Goal: Task Accomplishment & Management: Use online tool/utility

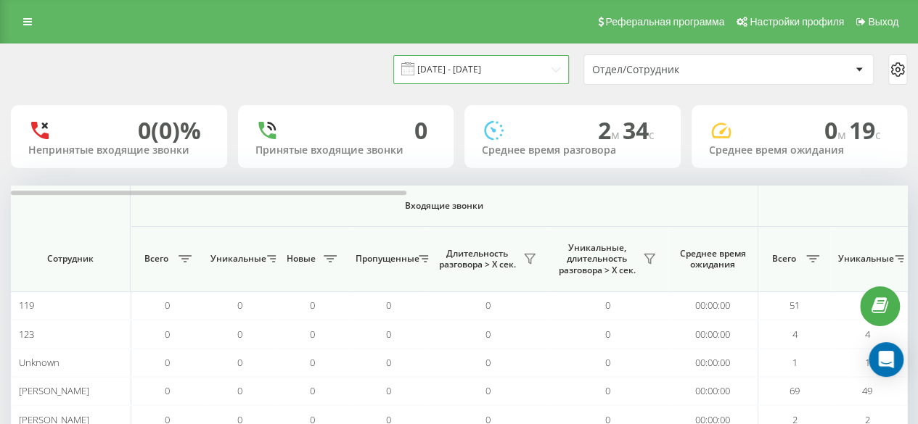
click at [456, 81] on input "[DATE] - [DATE]" at bounding box center [481, 69] width 176 height 28
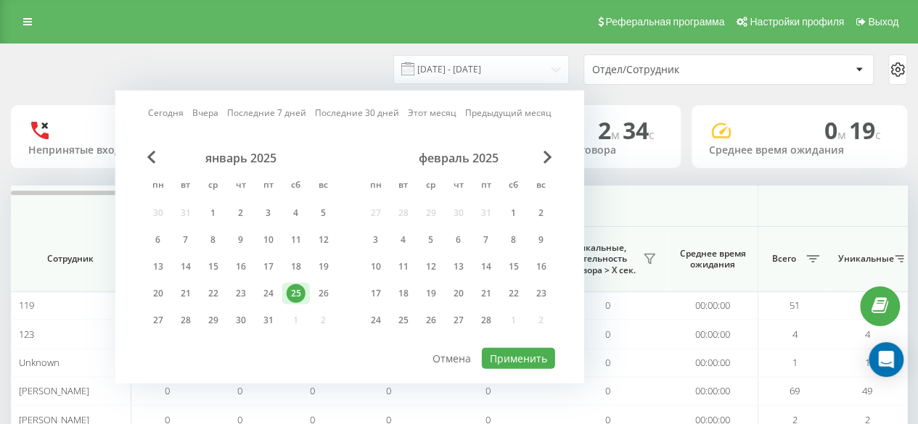
click at [159, 117] on link "Сегодня" at bounding box center [166, 113] width 36 height 14
click at [509, 361] on button "Применить" at bounding box center [518, 358] width 73 height 21
type input "[DATE] - [DATE]"
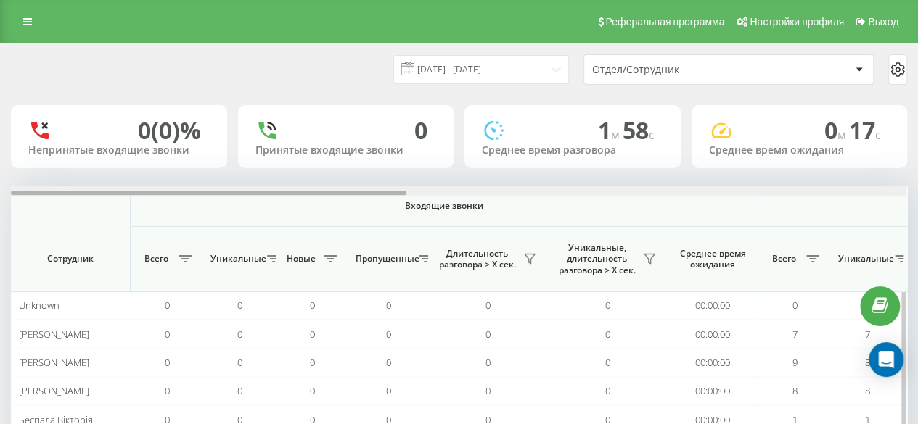
scroll to position [0, 895]
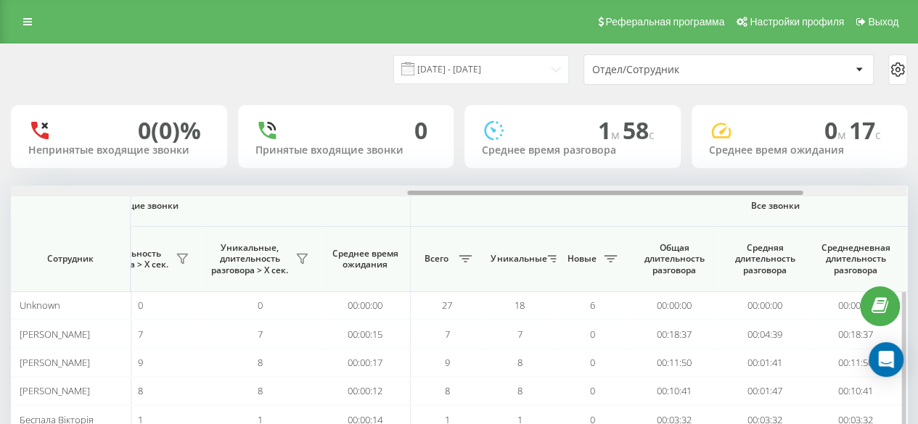
drag, startPoint x: 437, startPoint y: 191, endPoint x: 488, endPoint y: 186, distance: 51.0
click at [438, 191] on div at bounding box center [604, 193] width 395 height 4
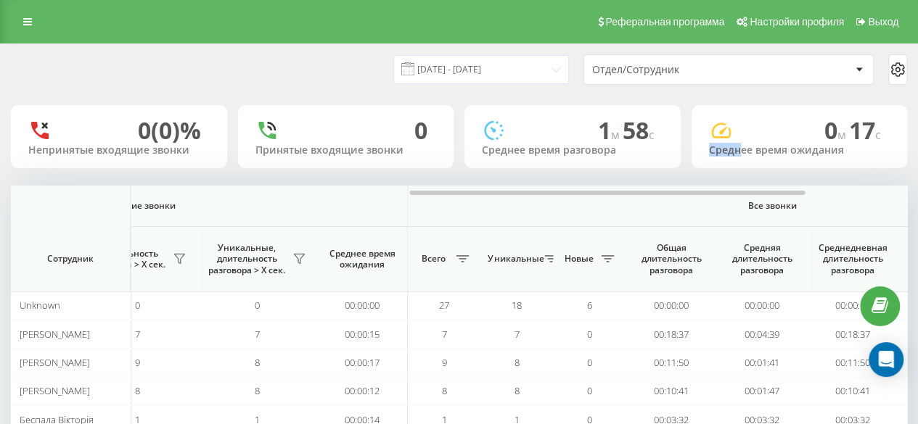
drag, startPoint x: 707, startPoint y: 163, endPoint x: 773, endPoint y: 166, distance: 66.1
click at [740, 168] on div "0 м 17 c Среднее время ожидания" at bounding box center [799, 136] width 216 height 63
click at [823, 168] on div "0 м 17 c Среднее время ожидания" at bounding box center [799, 136] width 216 height 63
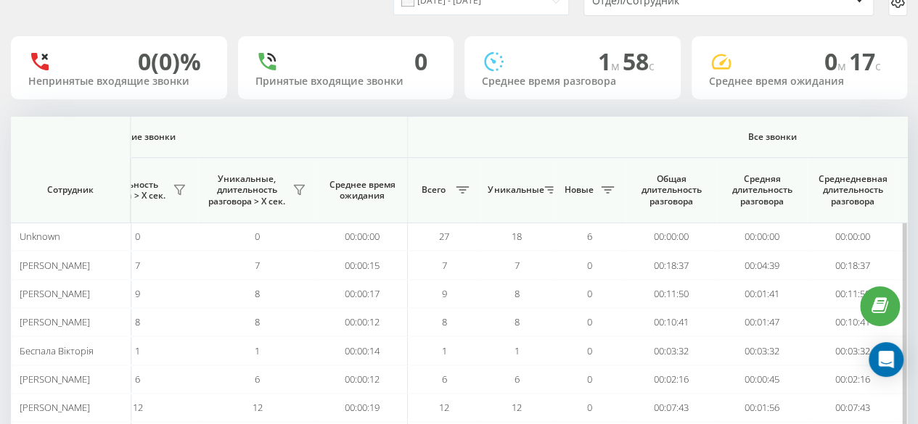
scroll to position [145, 0]
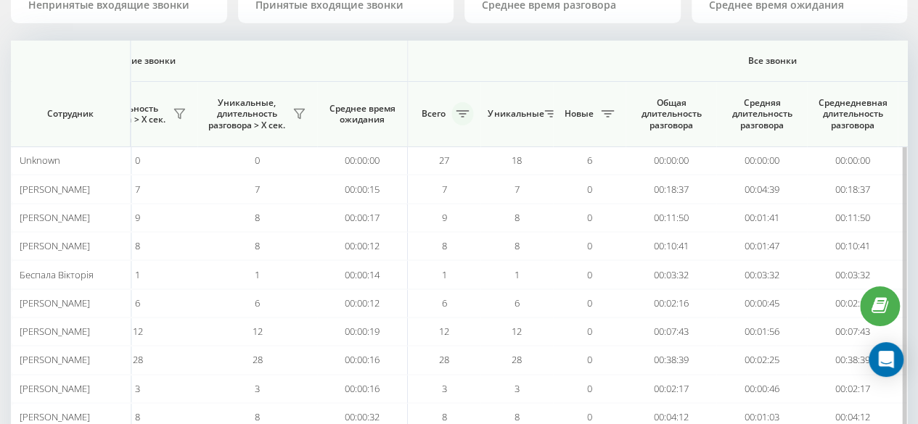
click at [464, 110] on icon at bounding box center [462, 113] width 13 height 7
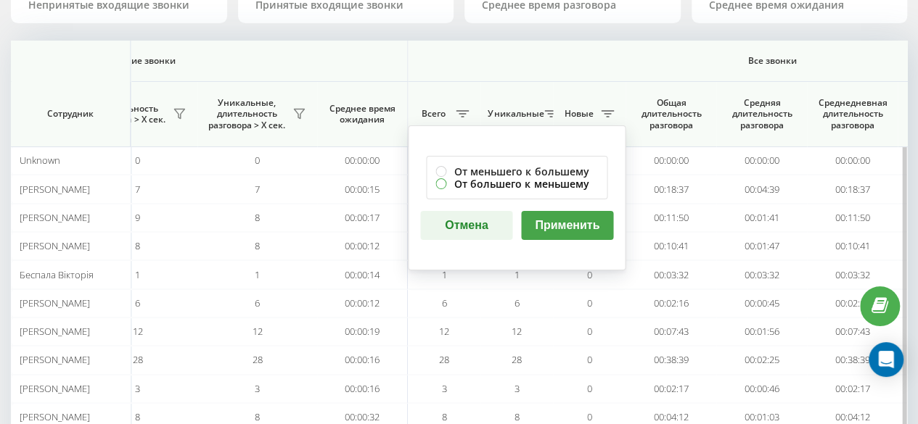
click at [509, 184] on label "От большего к меньшему" at bounding box center [516, 184] width 163 height 12
radio input "true"
click at [564, 217] on button "Применить" at bounding box center [567, 225] width 92 height 29
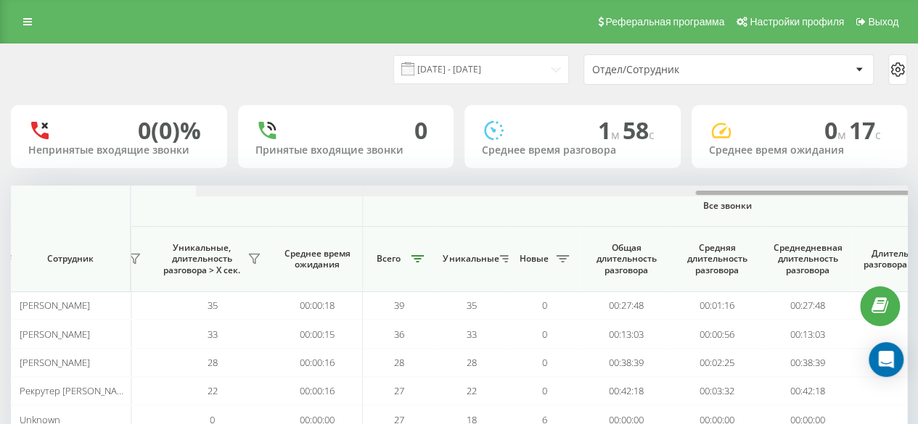
scroll to position [0, 1128]
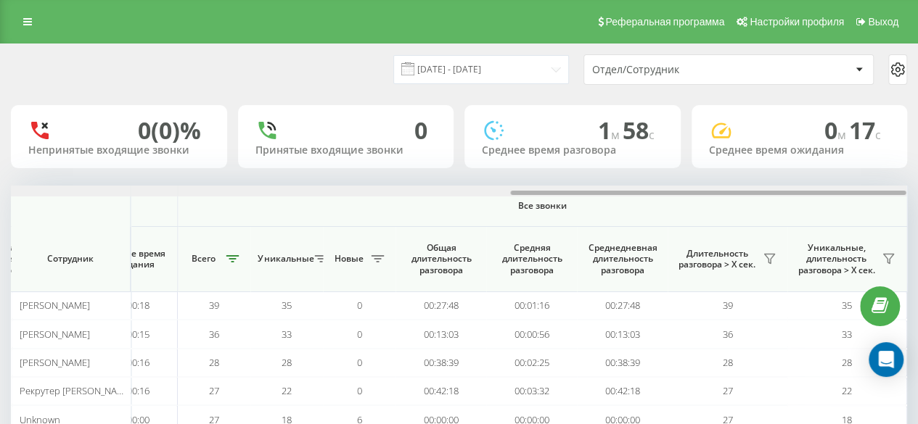
drag, startPoint x: 286, startPoint y: 195, endPoint x: 908, endPoint y: 149, distance: 623.5
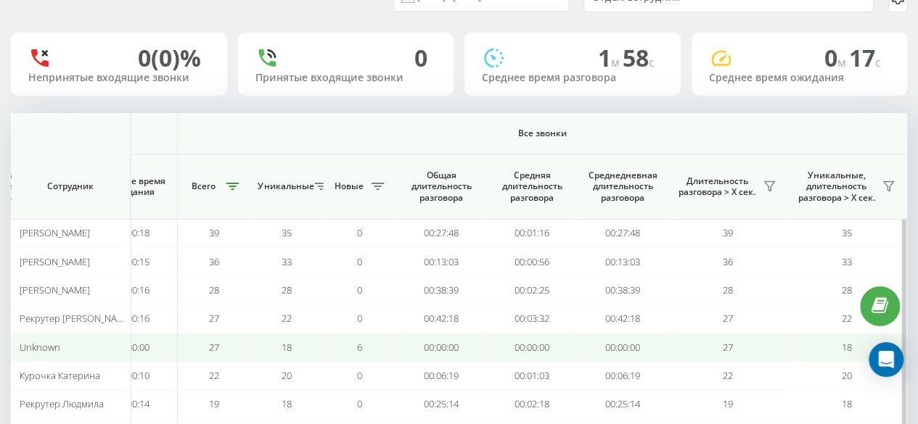
scroll to position [145, 0]
